Goal: Task Accomplishment & Management: Manage account settings

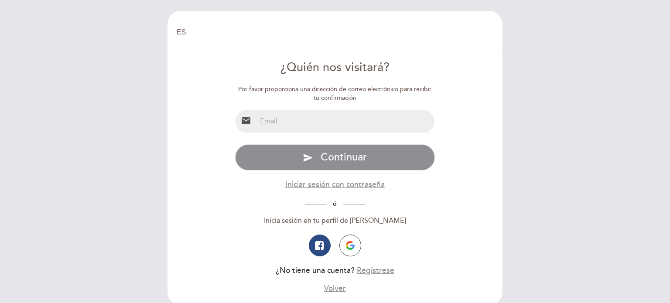
select select "es"
click at [310, 127] on input "email" at bounding box center [346, 121] width 179 height 23
type input "[PERSON_NAME][EMAIL_ADDRESS][DOMAIN_NAME]"
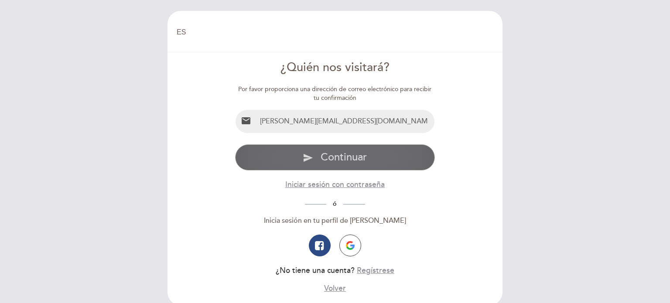
click at [318, 159] on button "send Continuar" at bounding box center [335, 157] width 200 height 26
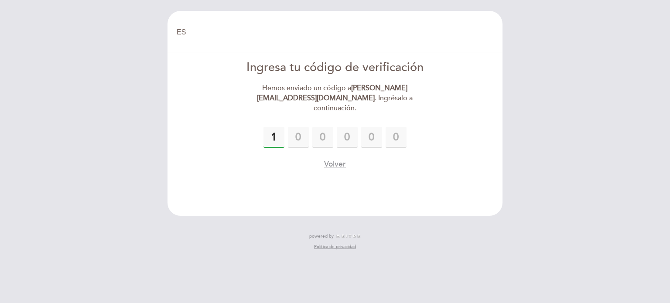
type input "1"
type input "3"
type input "1"
type input "7"
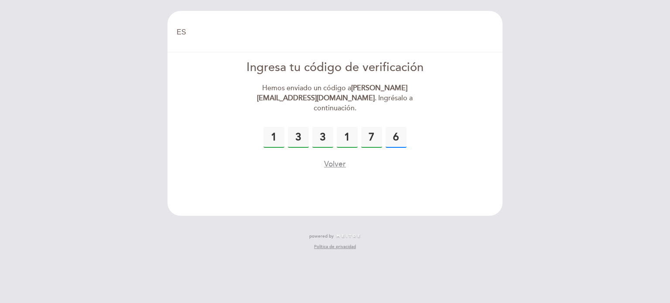
type input "6"
